Goal: Task Accomplishment & Management: Manage account settings

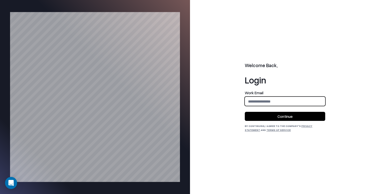
click at [285, 100] on input "email" at bounding box center [285, 101] width 80 height 9
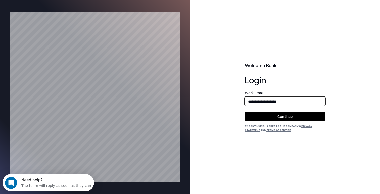
type input "**********"
click at [245, 112] on button "Continue" at bounding box center [285, 116] width 80 height 9
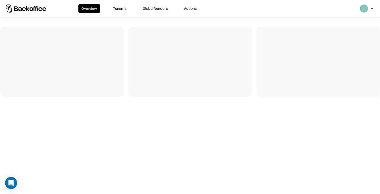
click at [122, 11] on button "Tenants" at bounding box center [120, 8] width 20 height 9
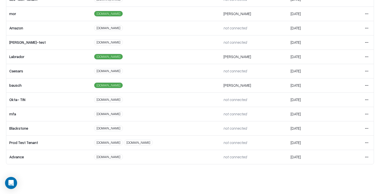
scroll to position [15, 0]
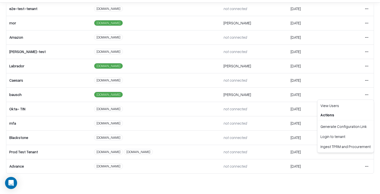
click at [367, 95] on html "Overview Tenants Global Vendors Actions Tenants Add Tenant Tenant name Domain A…" at bounding box center [190, 82] width 380 height 194
click at [329, 138] on div "Login to tenant" at bounding box center [345, 136] width 54 height 10
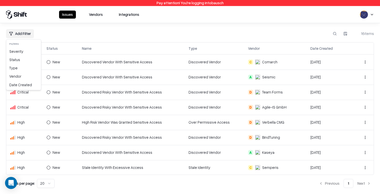
click at [27, 33] on html "Pay attention! You're logging into bausch Issues Vendors Integrations Add Filte…" at bounding box center [190, 97] width 380 height 194
click at [25, 51] on div "Severity" at bounding box center [23, 51] width 33 height 8
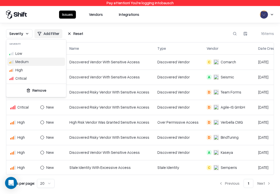
click at [182, 34] on html "Pay attention! You're logging into bausch Issues Vendors Integrations Severity …" at bounding box center [140, 97] width 280 height 194
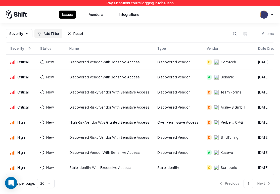
click at [75, 32] on button "Reset" at bounding box center [75, 33] width 22 height 9
click at [19, 34] on html "Pay attention! You're logging into bausch Issues Vendors Integrations Add Filte…" at bounding box center [140, 97] width 280 height 194
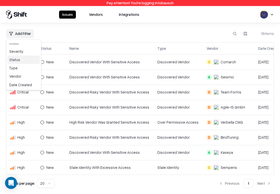
click at [22, 60] on div "Status" at bounding box center [23, 60] width 33 height 8
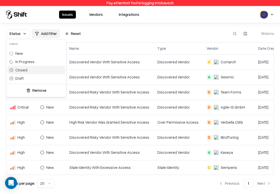
click at [106, 32] on html "Pay attention! You're logging into bausch Issues Vendors Integrations Status Ad…" at bounding box center [140, 97] width 280 height 194
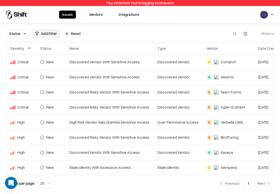
click at [70, 33] on button "Reset" at bounding box center [73, 33] width 22 height 9
click at [22, 33] on html "Pay attention! You're logging into bausch Issues Vendors Integrations Add Filte…" at bounding box center [140, 97] width 280 height 194
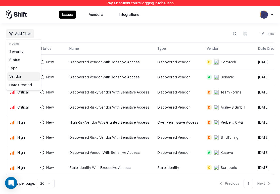
click at [25, 78] on div "Vendor" at bounding box center [23, 76] width 33 height 8
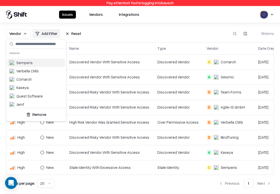
click at [68, 34] on html "Pay attention! You're logging into bausch Issues Vendors Integrations Vendor Ad…" at bounding box center [140, 97] width 280 height 194
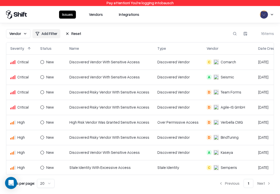
click at [16, 34] on span "Vendor" at bounding box center [15, 33] width 12 height 5
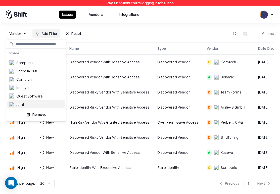
click at [43, 113] on button "Remove" at bounding box center [36, 114] width 56 height 9
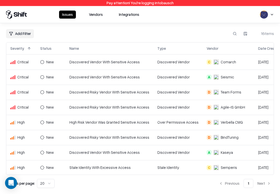
click at [21, 38] on div "Add Filter 16 items Severity Status Name Type Vendor Date Created Critical New …" at bounding box center [140, 108] width 268 height 159
click at [22, 31] on html "Pay attention! You're logging into bausch Issues Vendors Integrations Add Filte…" at bounding box center [140, 97] width 280 height 194
click at [26, 85] on div "Date Created" at bounding box center [23, 85] width 33 height 8
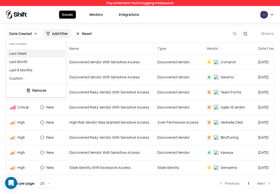
click at [107, 31] on html "Pay attention! You're logging into bausch Issues Vendors Integrations Date Crea…" at bounding box center [140, 97] width 280 height 194
